Goal: Task Accomplishment & Management: Use online tool/utility

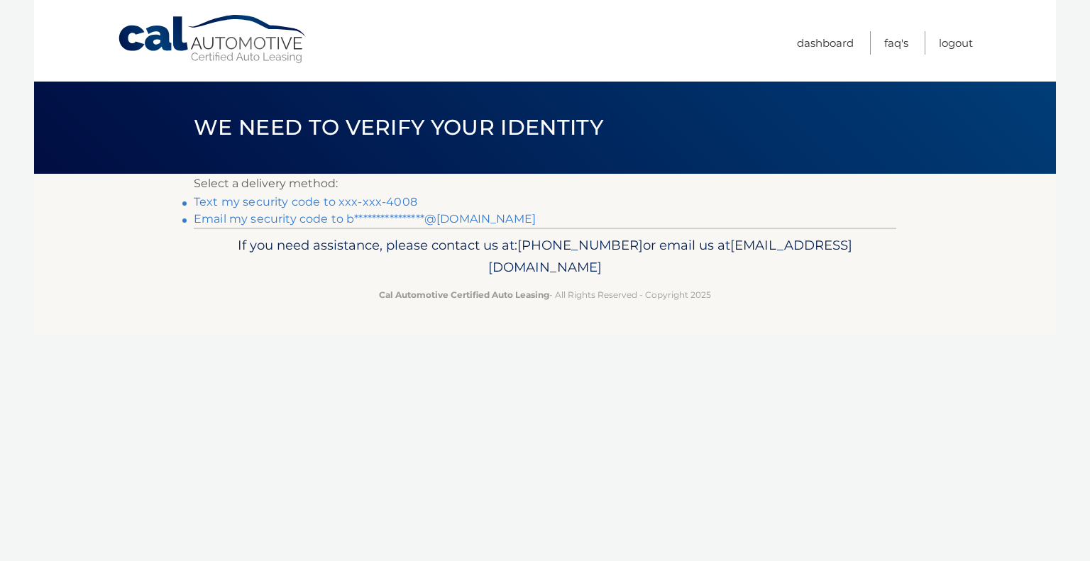
click at [385, 201] on link "Text my security code to xxx-xxx-4008" at bounding box center [306, 201] width 224 height 13
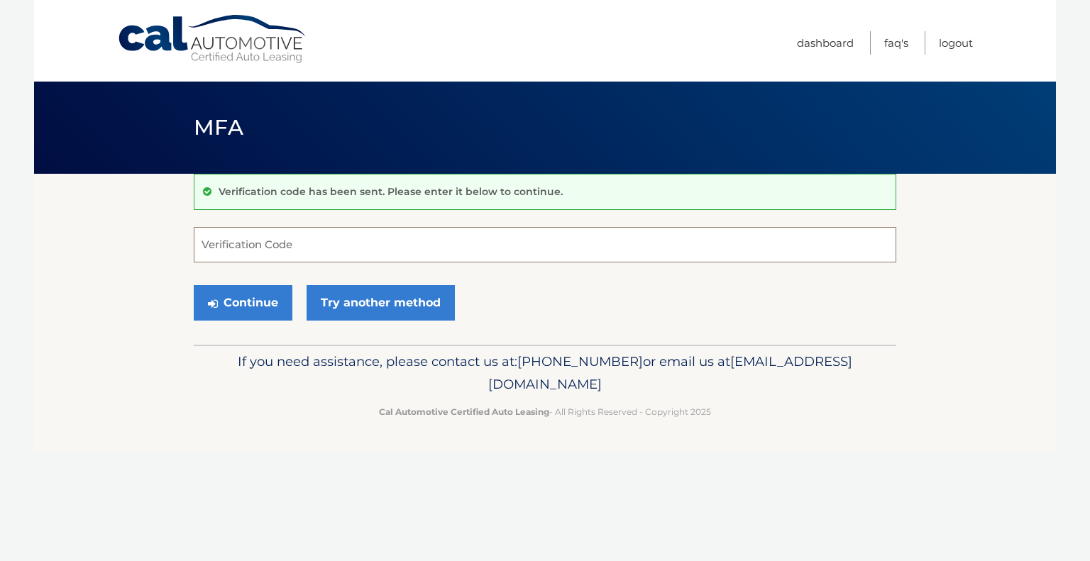
click at [384, 239] on input "Verification Code" at bounding box center [545, 244] width 703 height 35
type input "188727"
click at [236, 307] on button "Continue" at bounding box center [243, 302] width 99 height 35
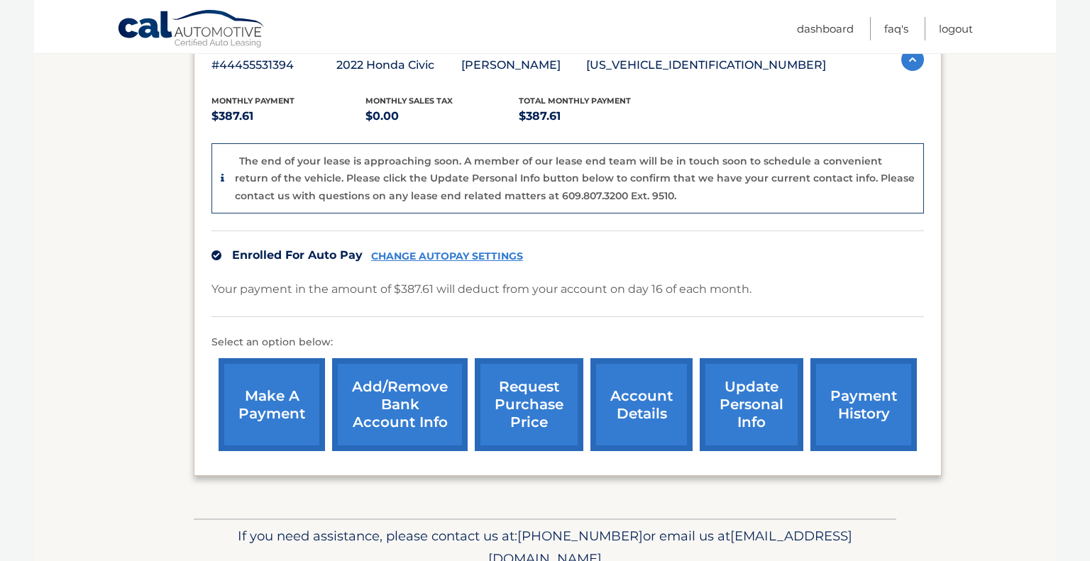
scroll to position [270, 0]
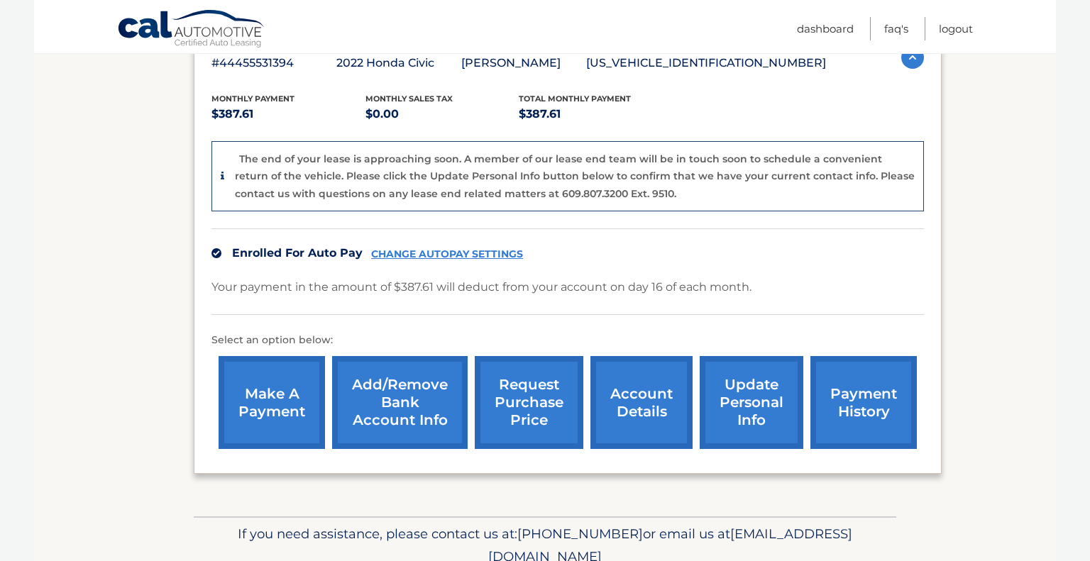
click at [531, 387] on link "request purchase price" at bounding box center [529, 402] width 109 height 93
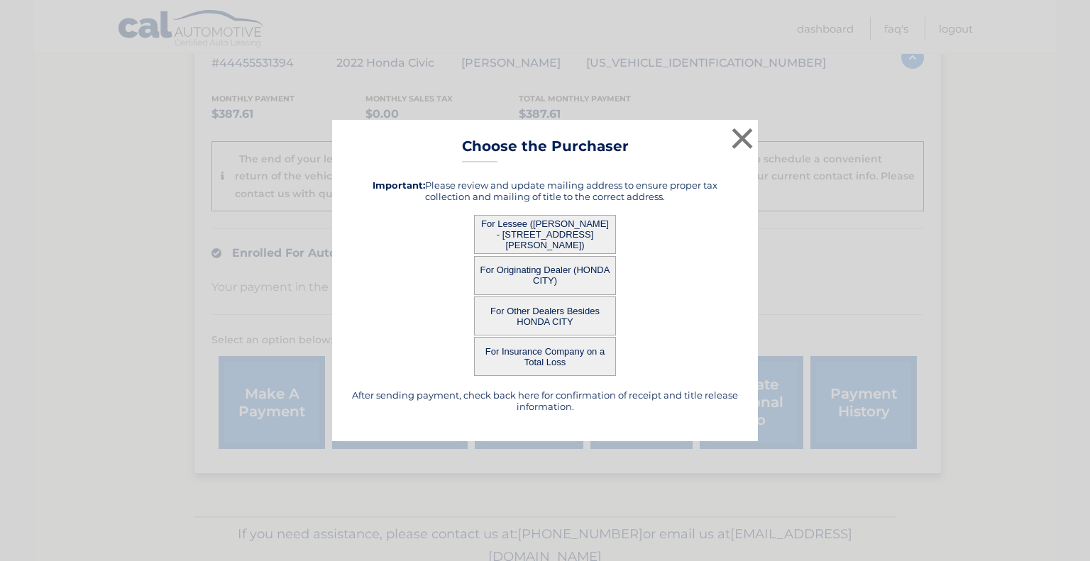
click at [573, 226] on button "For Lessee ([PERSON_NAME] - [STREET_ADDRESS][PERSON_NAME])" at bounding box center [545, 234] width 142 height 39
click at [532, 221] on button "For Lessee ([PERSON_NAME] - [STREET_ADDRESS][PERSON_NAME])" at bounding box center [545, 234] width 142 height 39
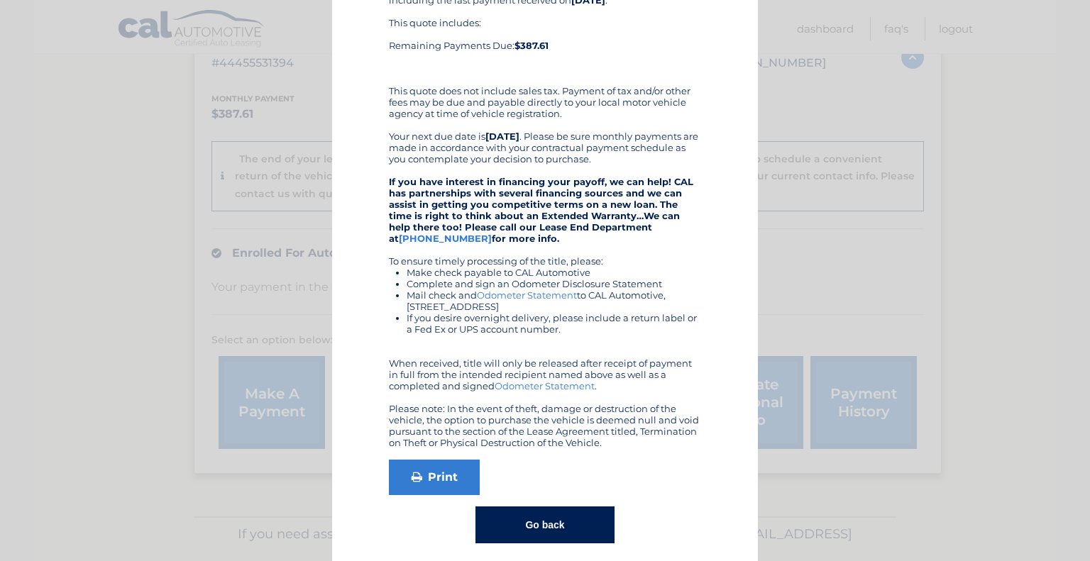
scroll to position [196, 0]
click at [551, 382] on link "Odometer Statement" at bounding box center [545, 384] width 100 height 11
